Goal: Task Accomplishment & Management: Complete application form

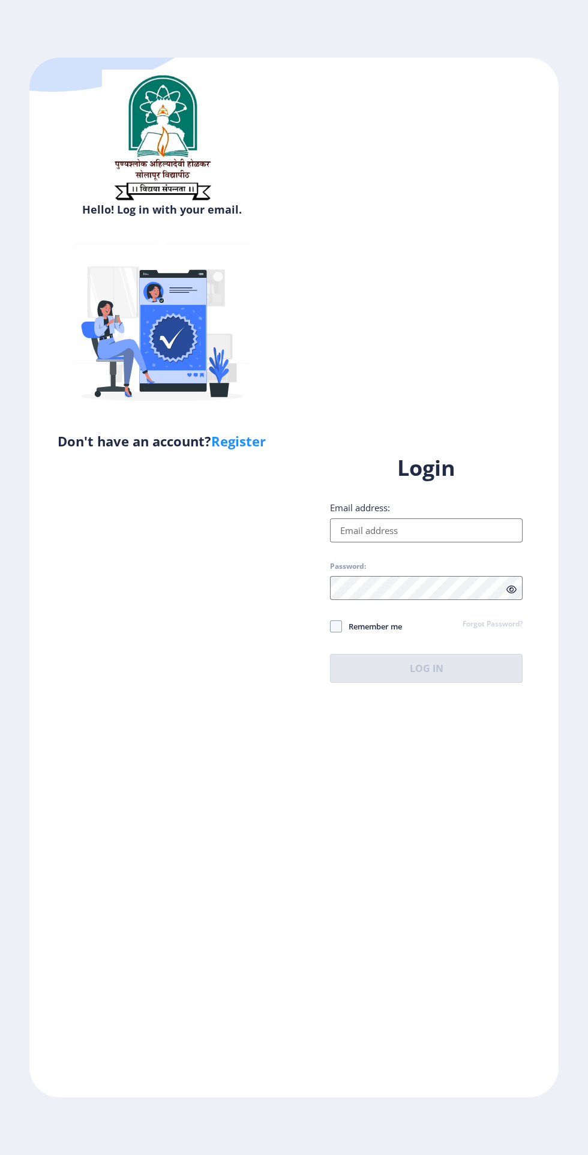
scroll to position [3, 0]
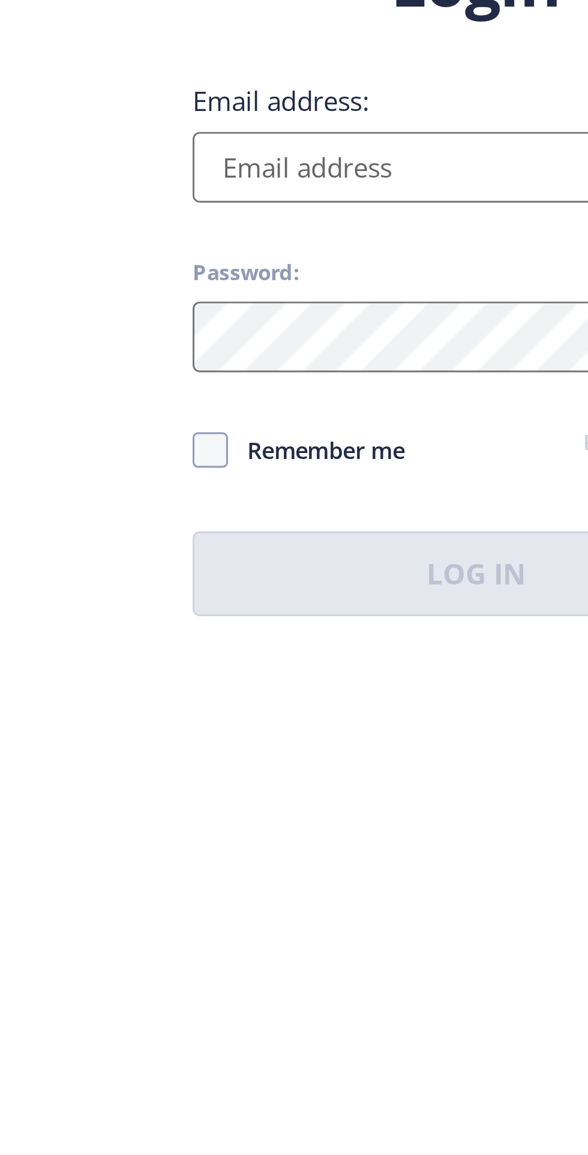
click at [353, 542] on input "Email address:" at bounding box center [426, 530] width 193 height 24
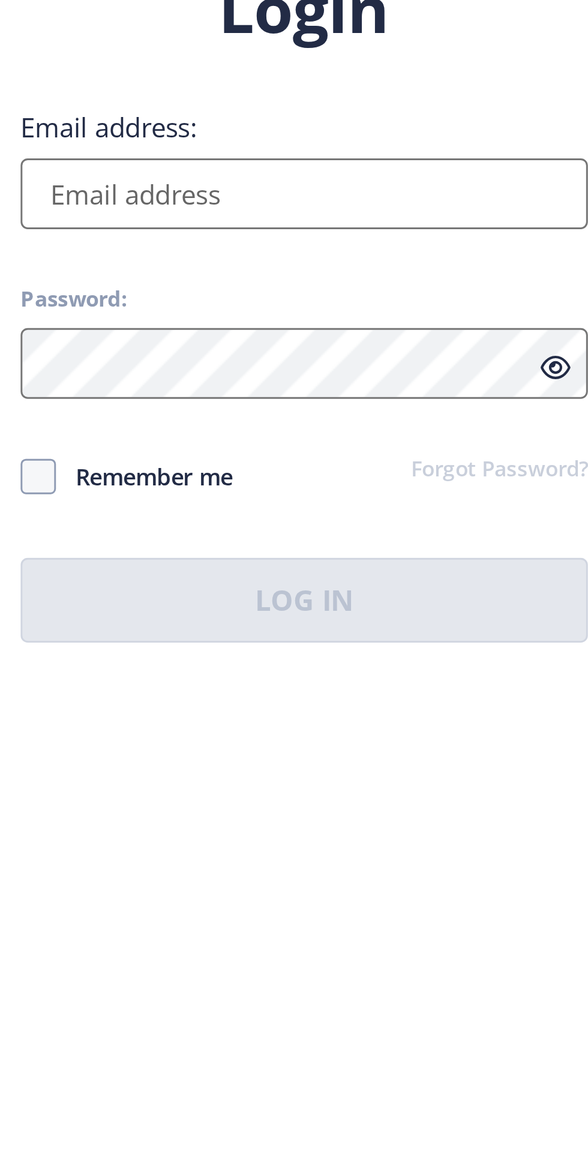
type input "[EMAIL_ADDRESS][DOMAIN_NAME]"
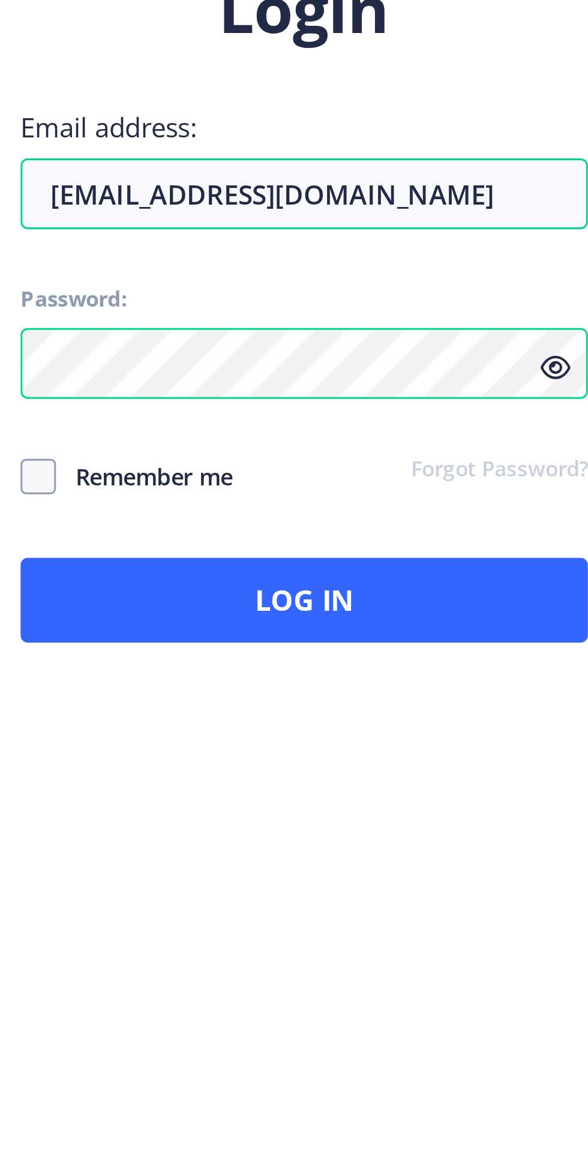
click at [507, 594] on icon at bounding box center [511, 589] width 10 height 9
click at [337, 632] on span at bounding box center [336, 626] width 12 height 12
click at [331, 626] on input "Remember me" at bounding box center [330, 626] width 1 height 1
checkbox input "true"
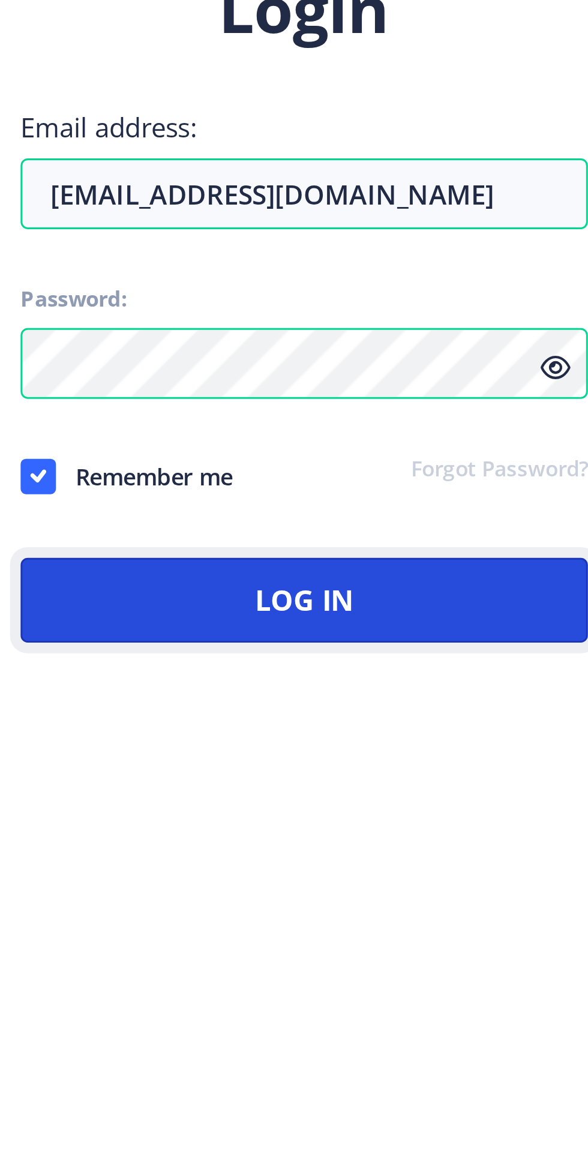
click at [467, 683] on button "Log In" at bounding box center [426, 668] width 193 height 29
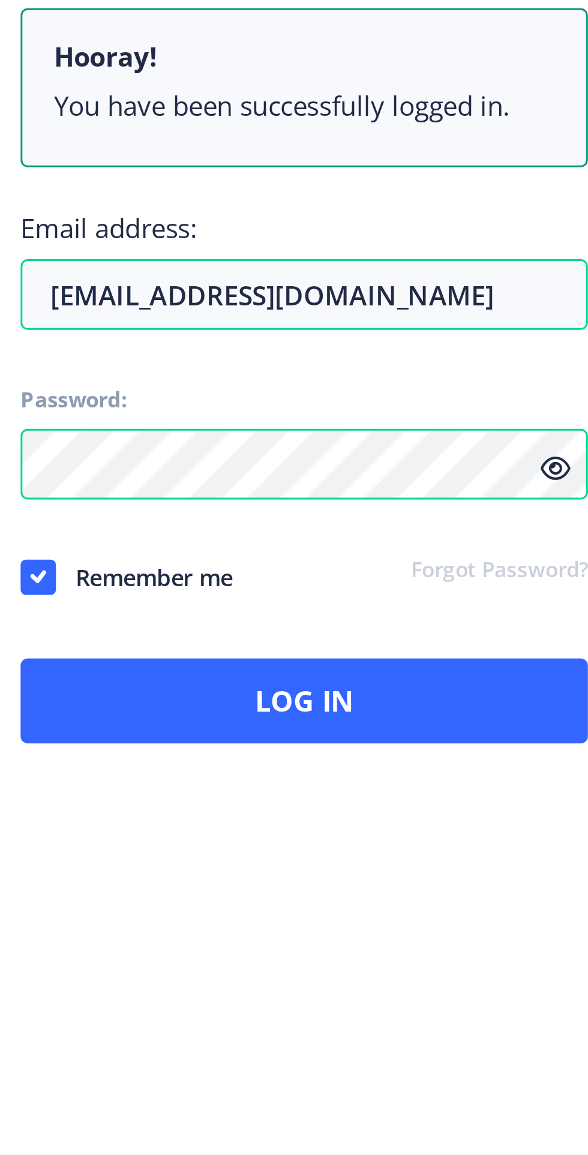
scroll to position [0, 0]
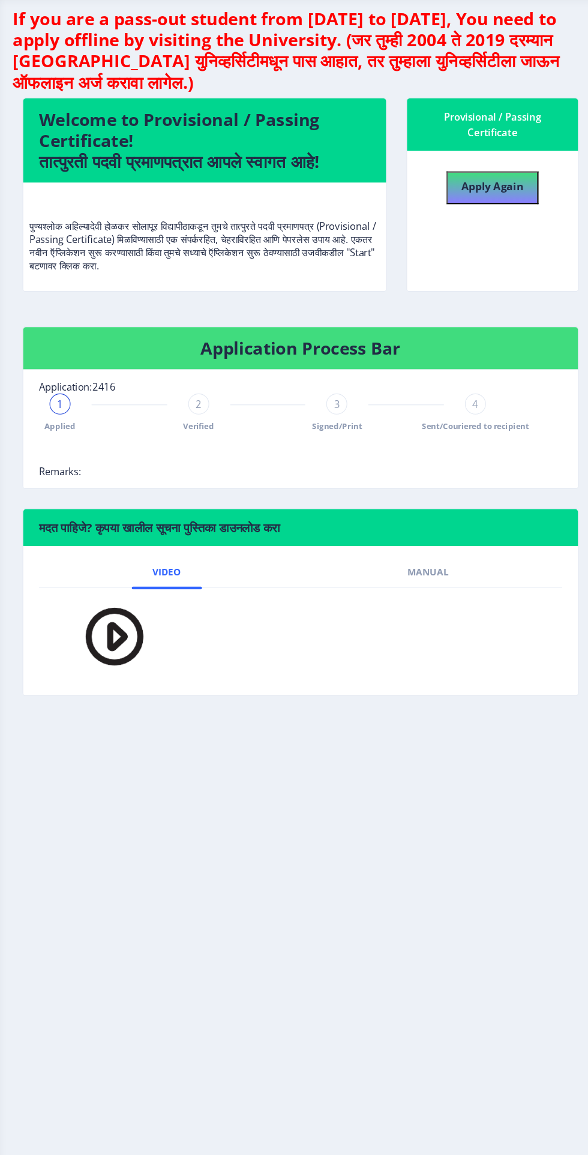
click at [217, 421] on span "2" at bounding box center [217, 421] width 5 height 12
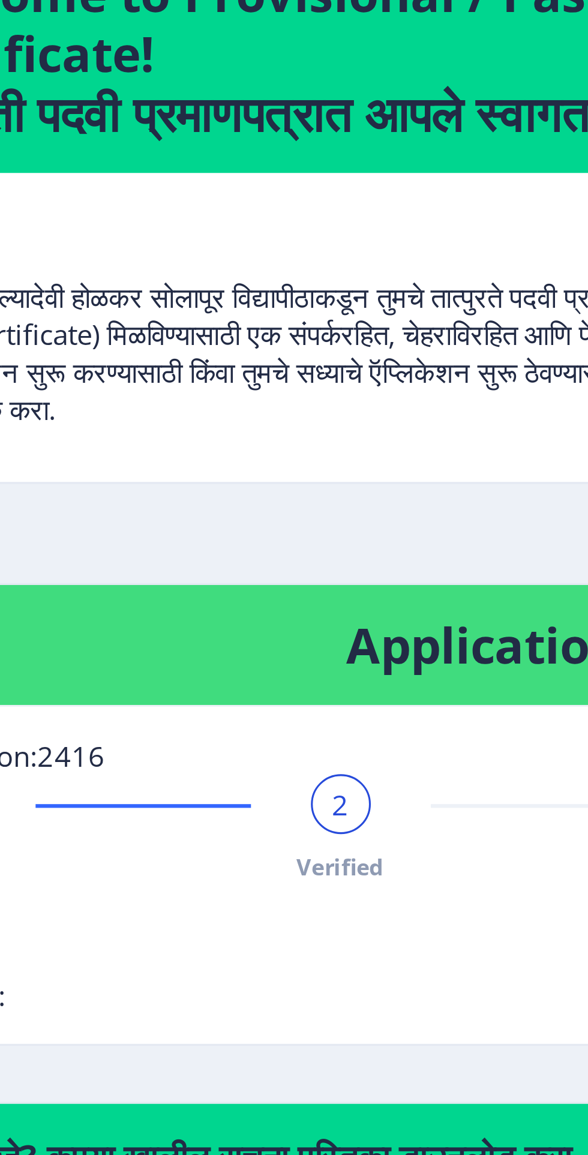
click at [202, 430] on div "Applied 2 Verified 3 Signed/Print 4 Sent/Couriered to recipient" at bounding box center [281, 429] width 418 height 35
